Goal: Transaction & Acquisition: Purchase product/service

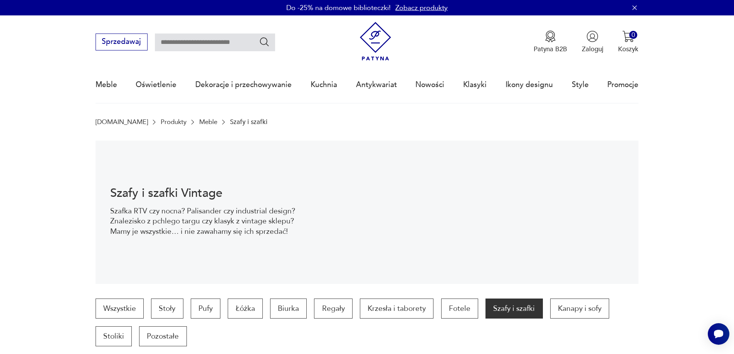
click at [186, 43] on input "text" at bounding box center [215, 43] width 120 height 18
type input "********"
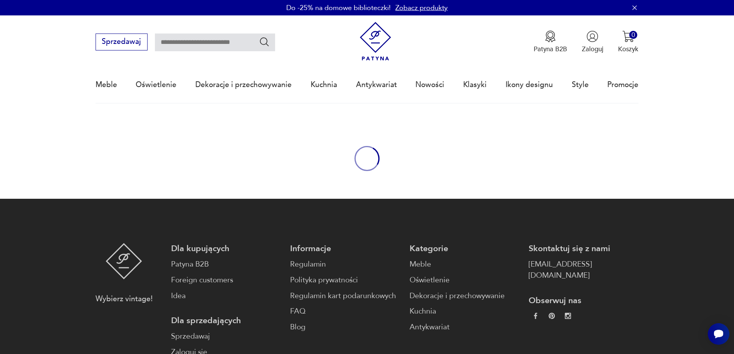
type input "********"
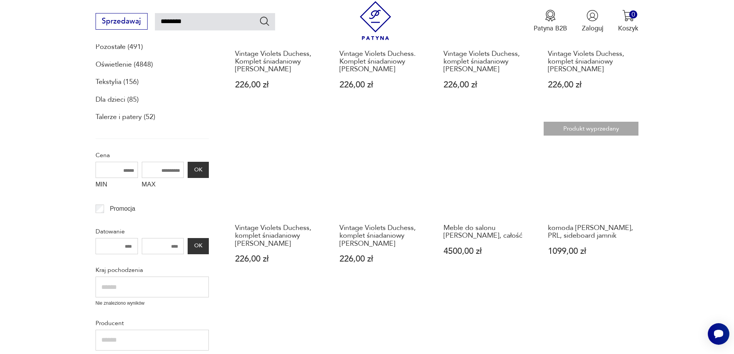
scroll to position [246, 0]
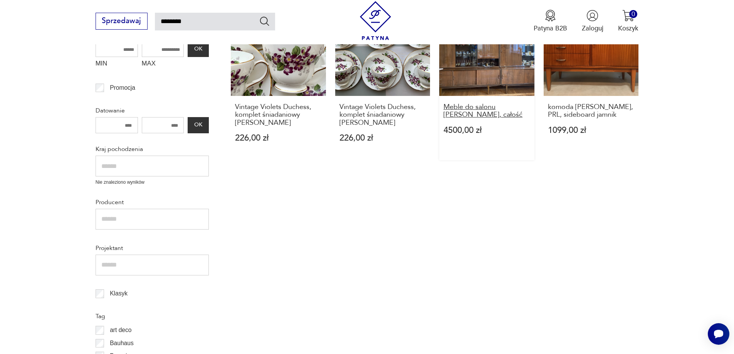
click at [456, 104] on h3 "Meble do salonu [PERSON_NAME], całość" at bounding box center [487, 111] width 87 height 16
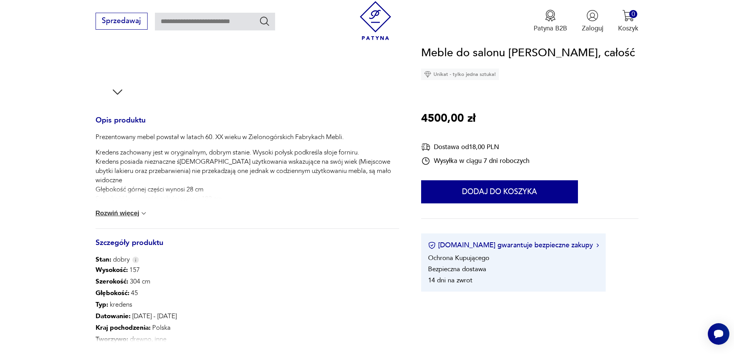
scroll to position [347, 0]
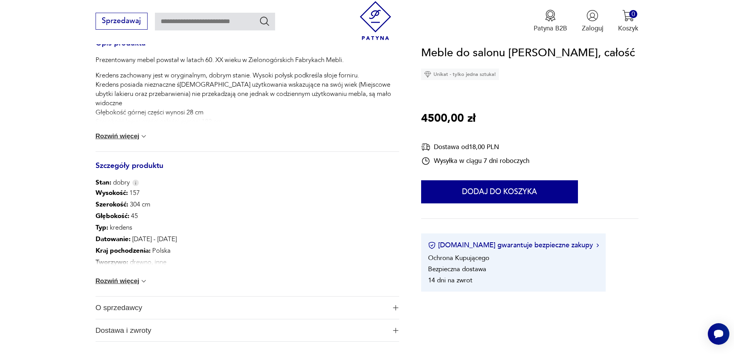
click at [130, 283] on button "Rozwiń więcej" at bounding box center [122, 281] width 52 height 8
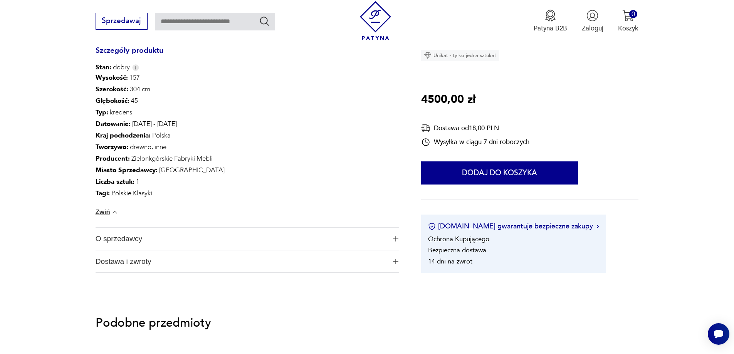
scroll to position [462, 0]
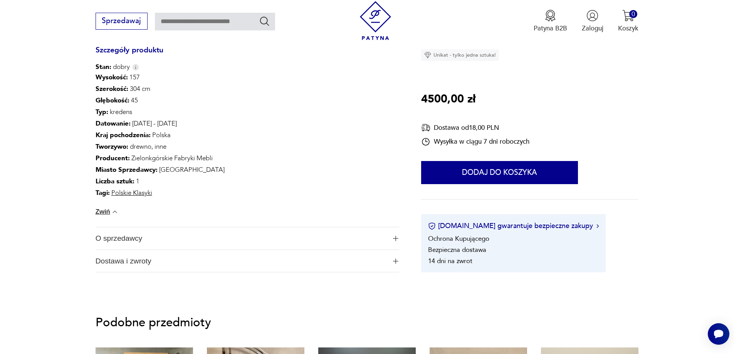
click at [269, 236] on span "O sprzedawcy" at bounding box center [241, 238] width 291 height 22
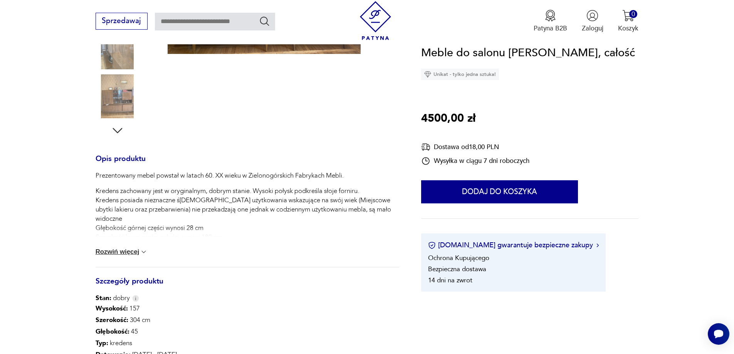
scroll to position [0, 0]
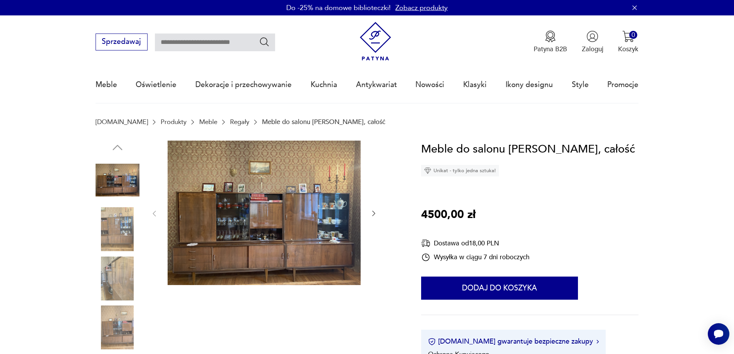
click at [246, 226] on img at bounding box center [264, 213] width 193 height 145
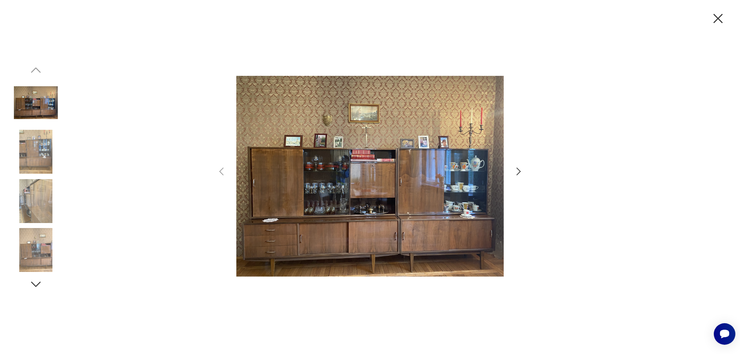
click at [519, 171] on icon "button" at bounding box center [518, 171] width 11 height 11
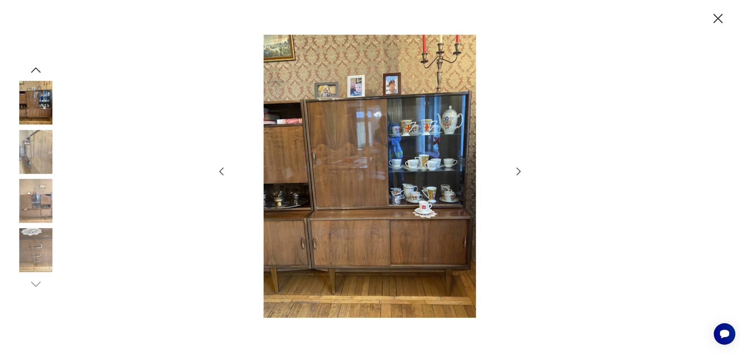
click at [519, 171] on icon "button" at bounding box center [518, 171] width 11 height 11
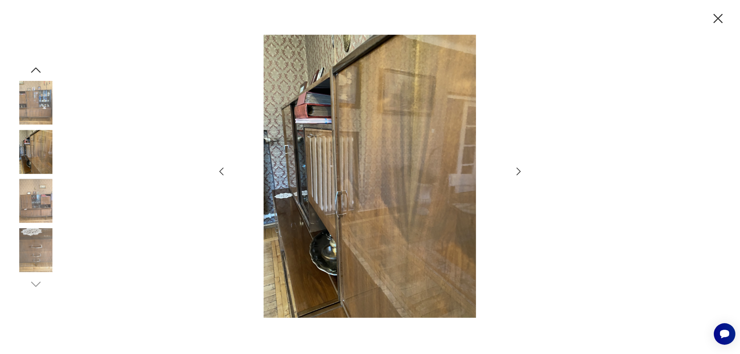
click at [519, 169] on icon "button" at bounding box center [518, 171] width 11 height 11
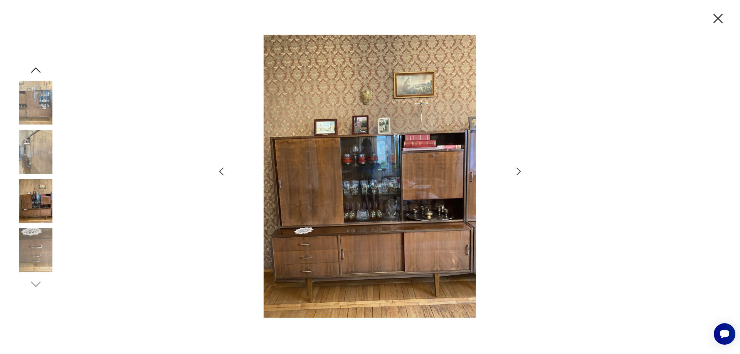
click at [519, 169] on icon "button" at bounding box center [518, 171] width 11 height 11
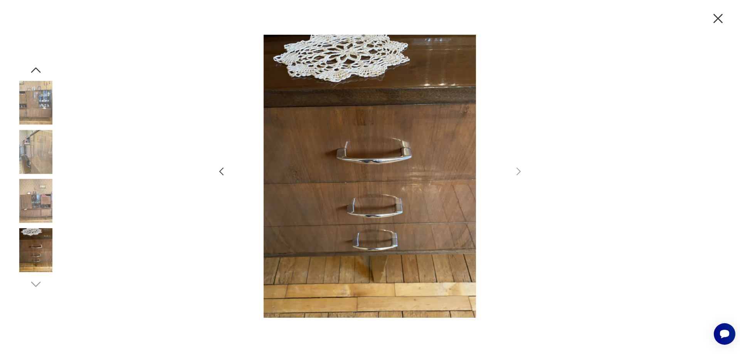
click at [717, 20] on icon "button" at bounding box center [717, 18] width 9 height 9
